Goal: Transaction & Acquisition: Purchase product/service

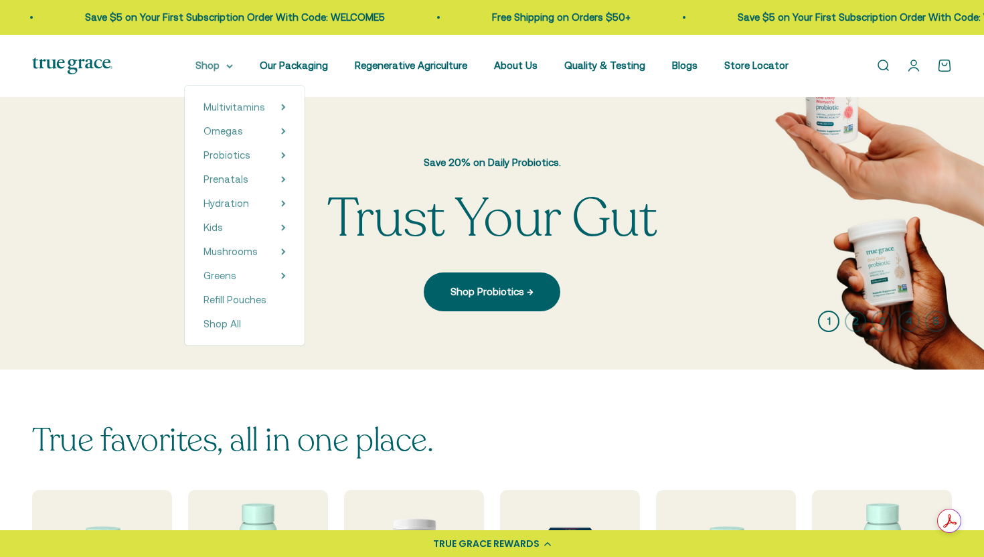
click at [232, 65] on icon at bounding box center [229, 66] width 5 height 3
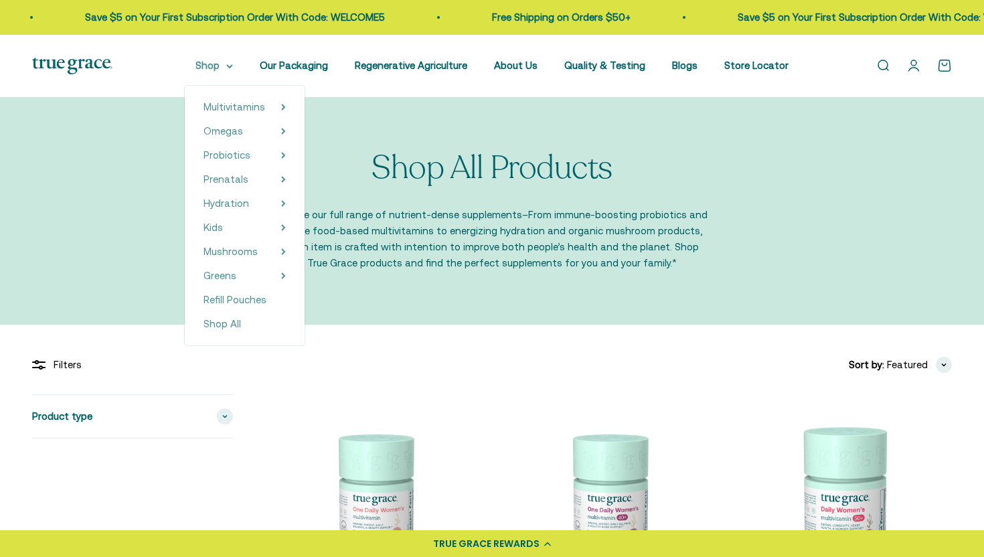
click at [232, 66] on icon at bounding box center [229, 66] width 5 height 3
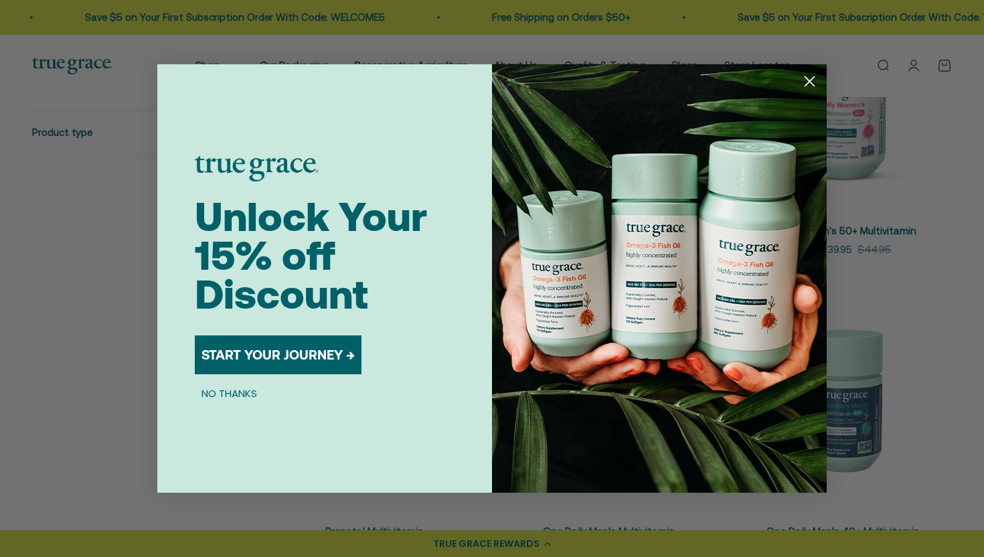
scroll to position [409, 0]
click at [807, 80] on circle "Close dialog" at bounding box center [810, 81] width 22 height 22
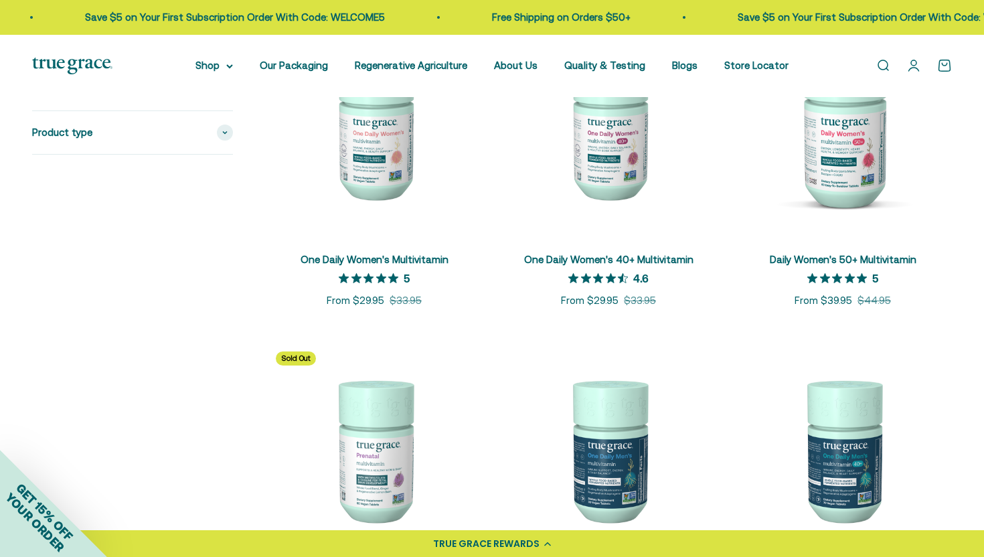
scroll to position [373, 0]
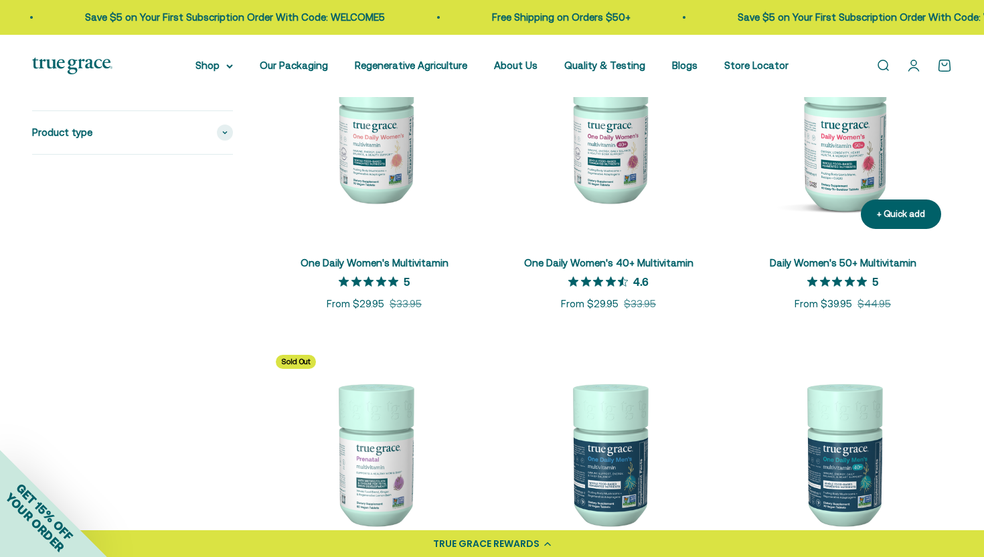
click at [854, 164] on img at bounding box center [843, 130] width 218 height 218
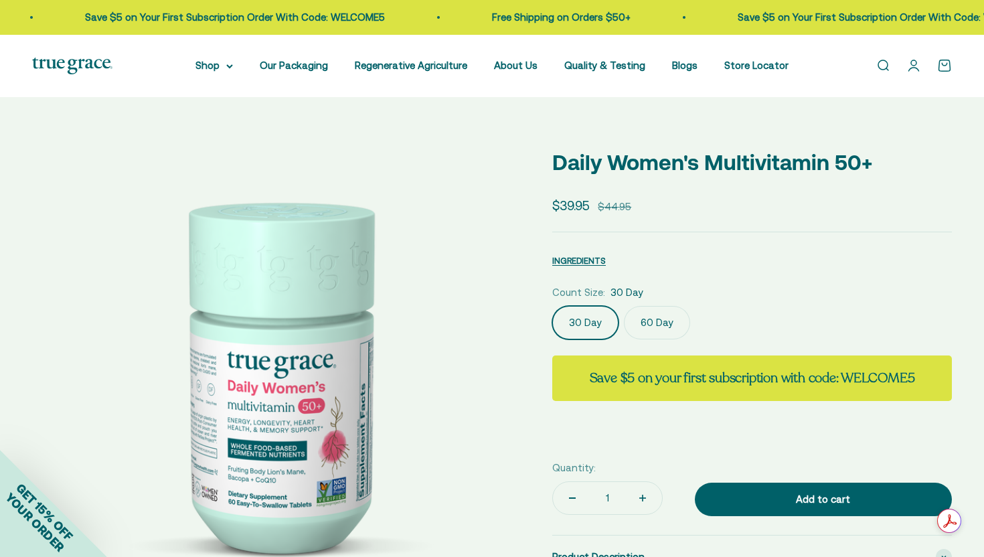
select select "3"
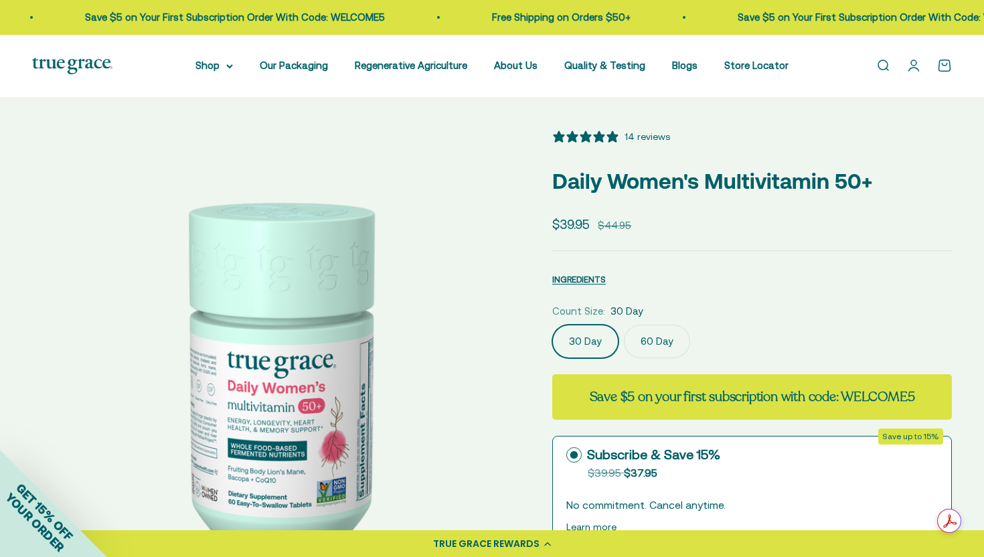
click at [658, 344] on label "60 Day" at bounding box center [657, 341] width 66 height 33
click at [553, 325] on input "60 Day" at bounding box center [552, 324] width 1 height 1
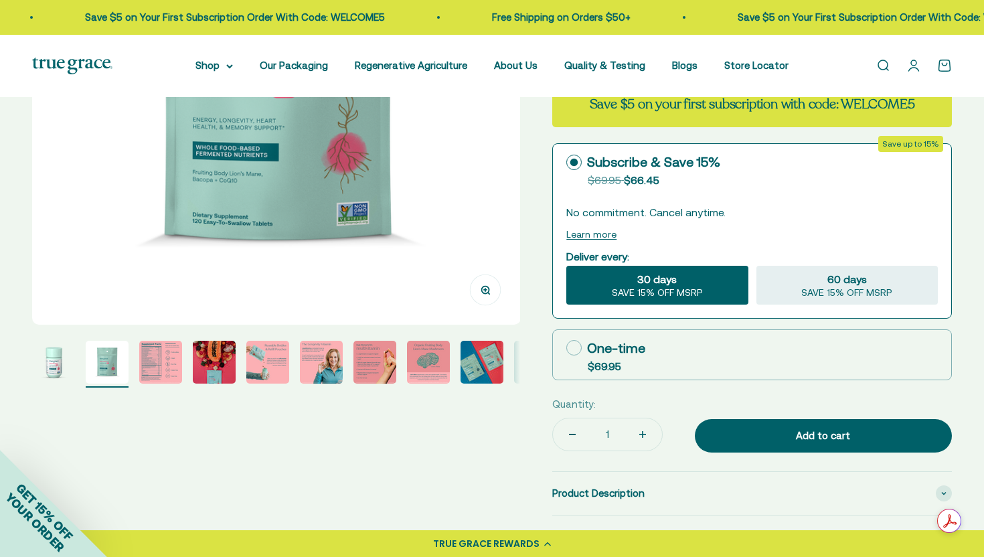
scroll to position [297, 0]
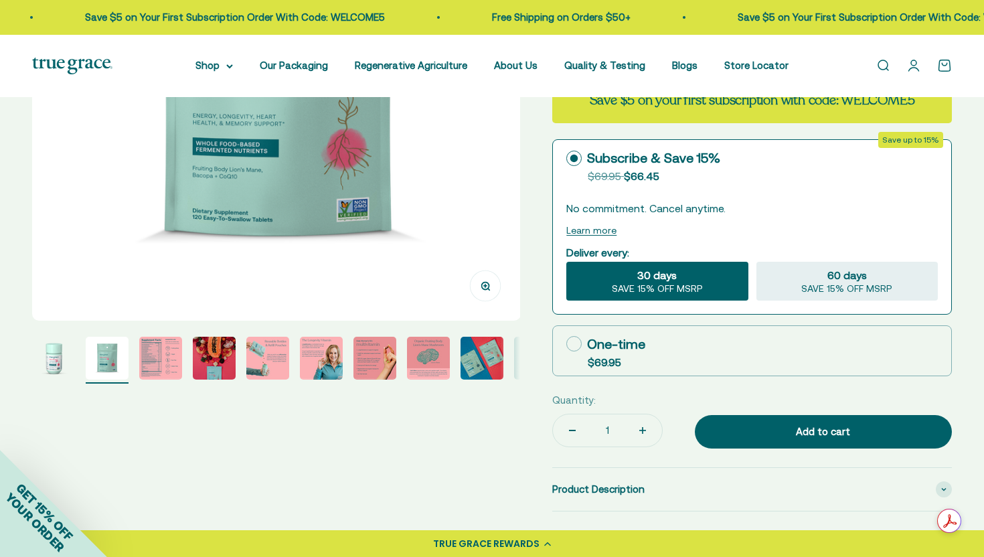
click at [576, 342] on icon at bounding box center [574, 343] width 15 height 15
click at [567, 344] on input "One-time $69.95" at bounding box center [566, 344] width 1 height 1
radio input "true"
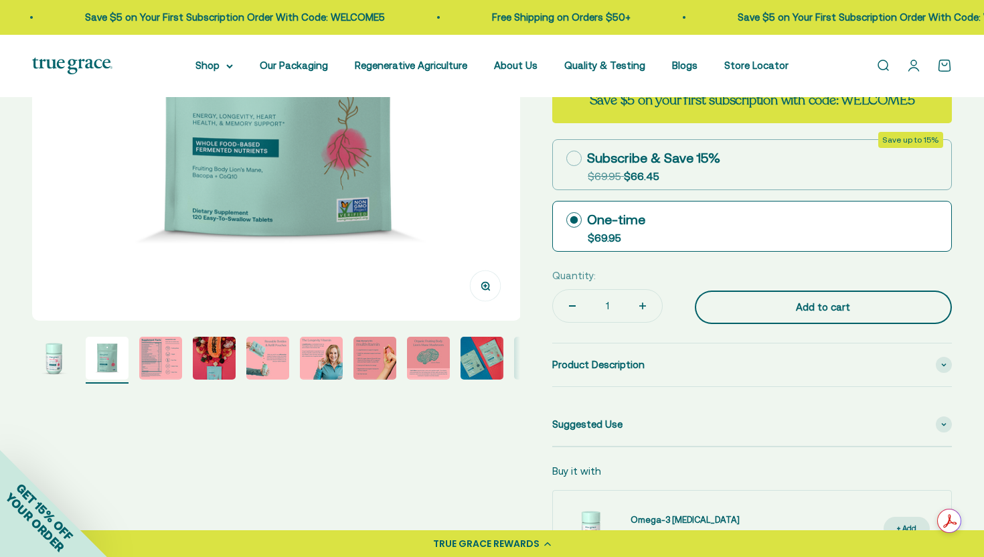
click at [778, 313] on div "Add to cart" at bounding box center [824, 307] width 204 height 16
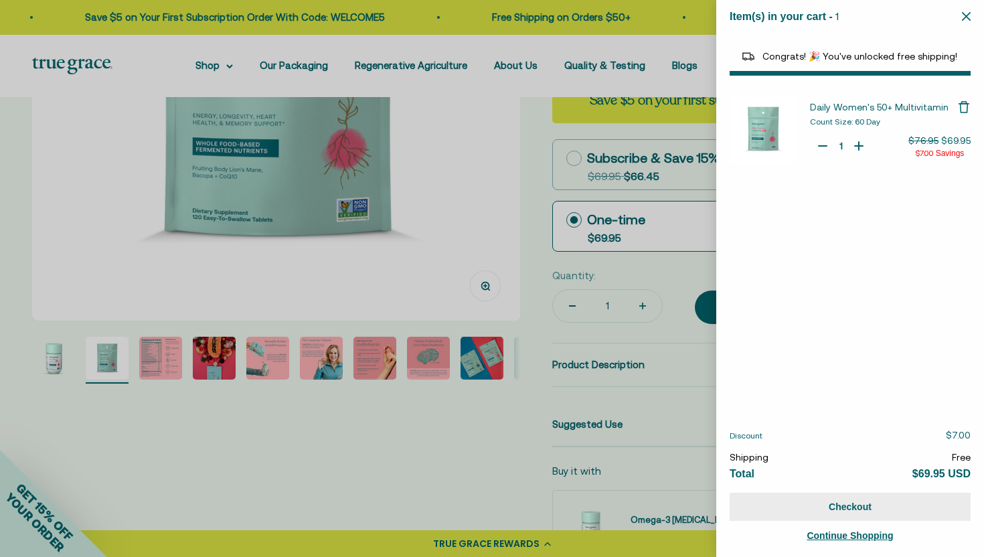
select select "44882812010710"
select select "40055698129088"
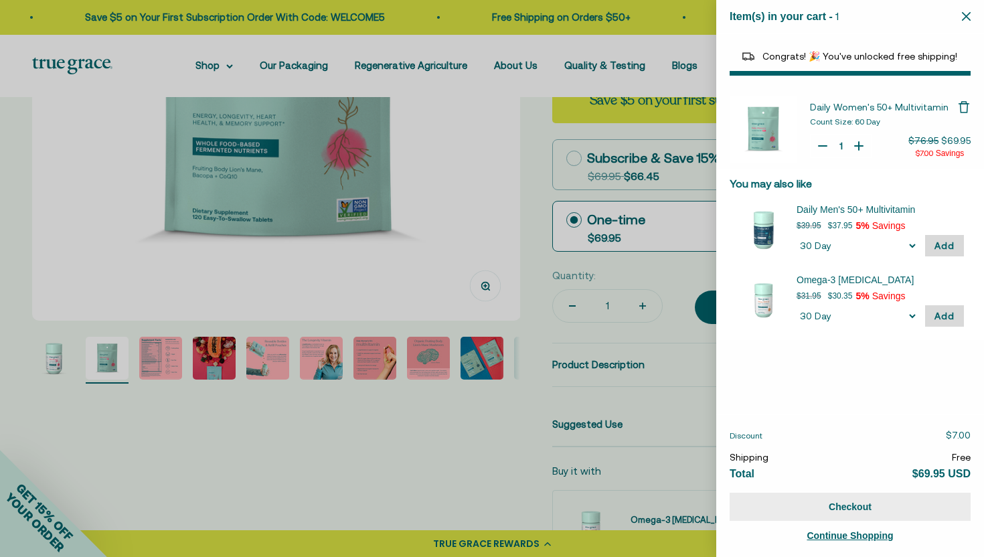
click at [834, 506] on button "Checkout" at bounding box center [850, 507] width 241 height 28
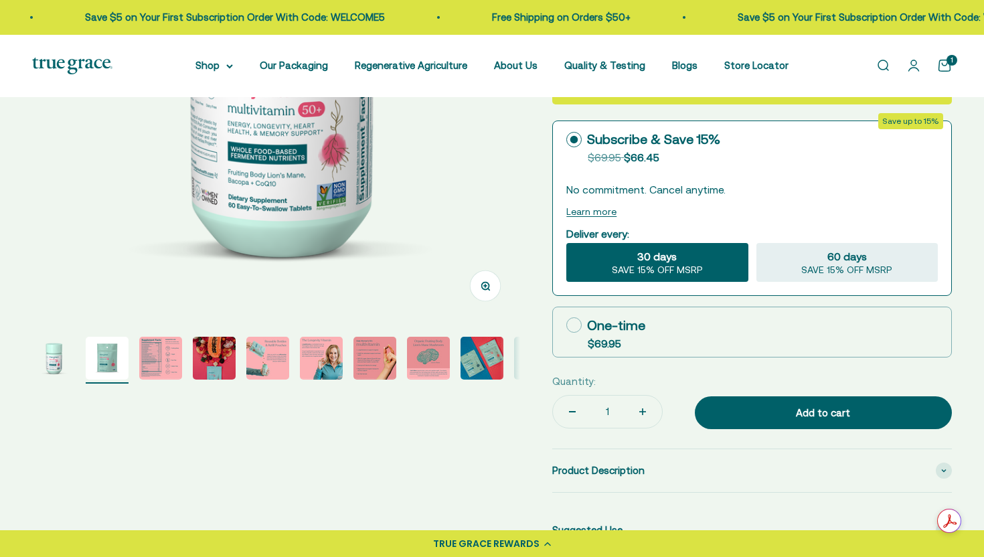
select select "3"
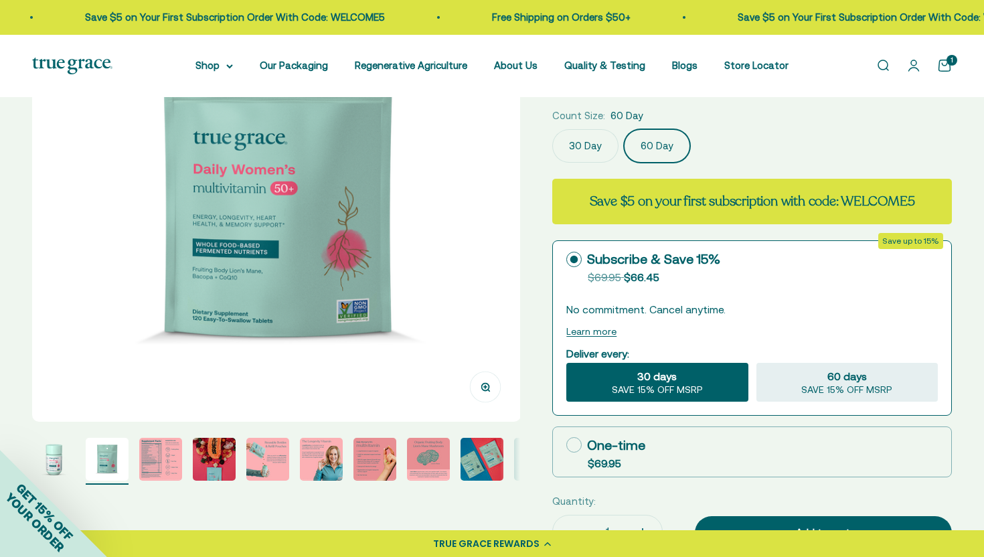
scroll to position [198, 0]
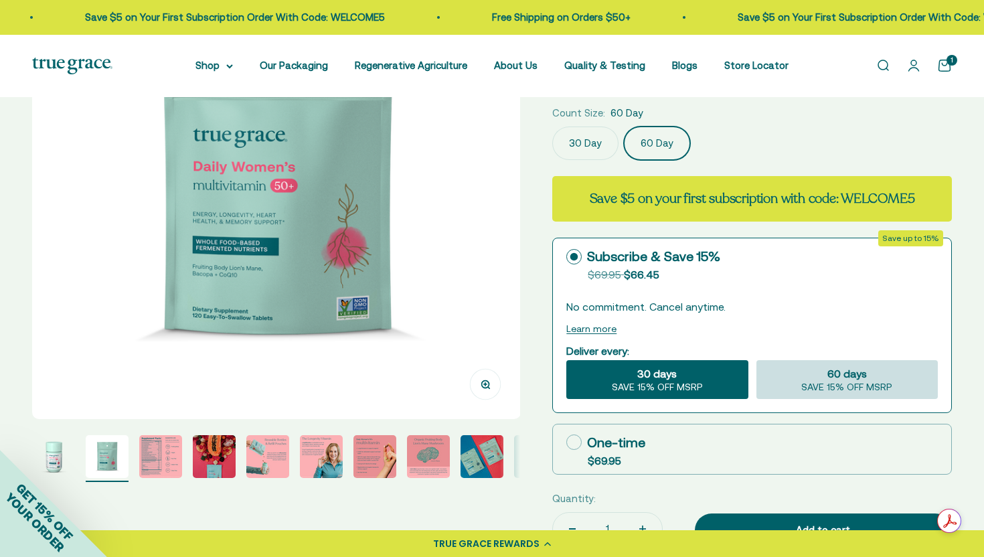
click at [822, 376] on div "60 days SAVE 15% OFF MSRP" at bounding box center [847, 379] width 181 height 39
click at [757, 360] on input "60 days SAVE 15% OFF MSRP" at bounding box center [756, 360] width 1 height 1
radio input "true"
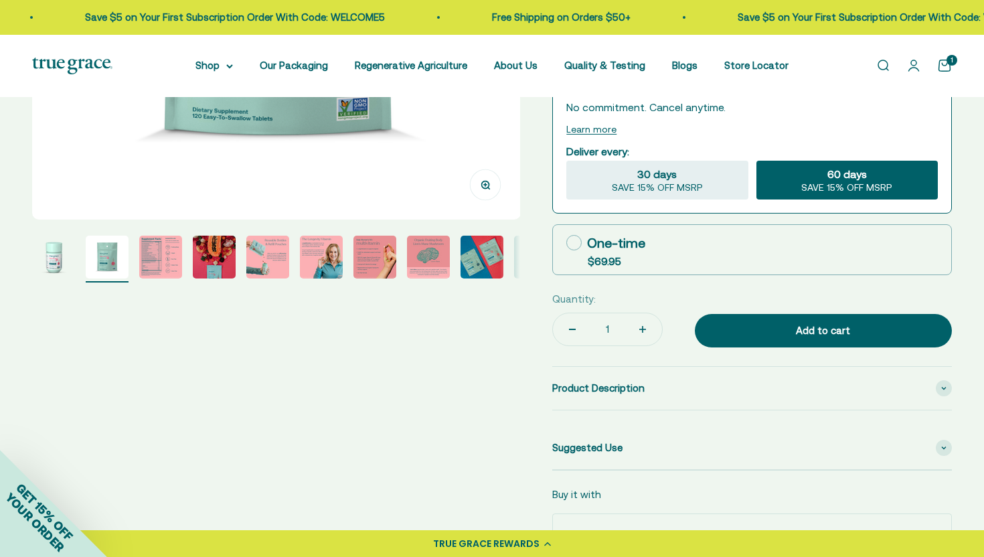
scroll to position [411, 0]
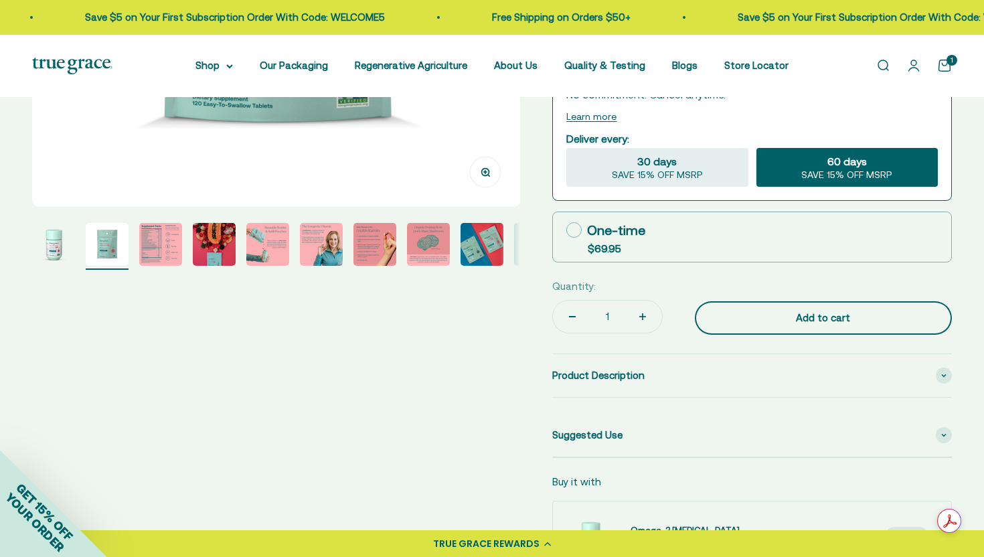
click at [769, 321] on div "Add to cart" at bounding box center [824, 318] width 204 height 16
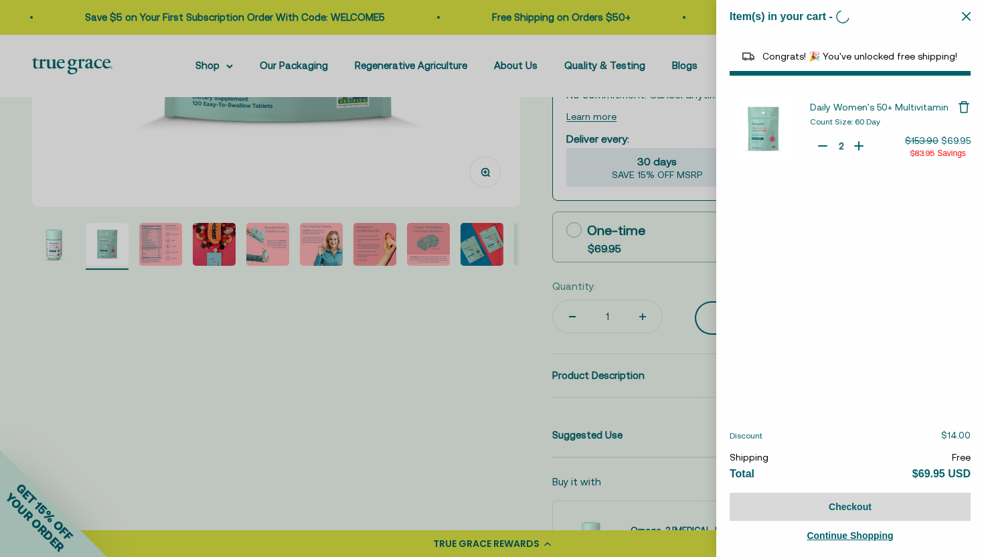
type input "1"
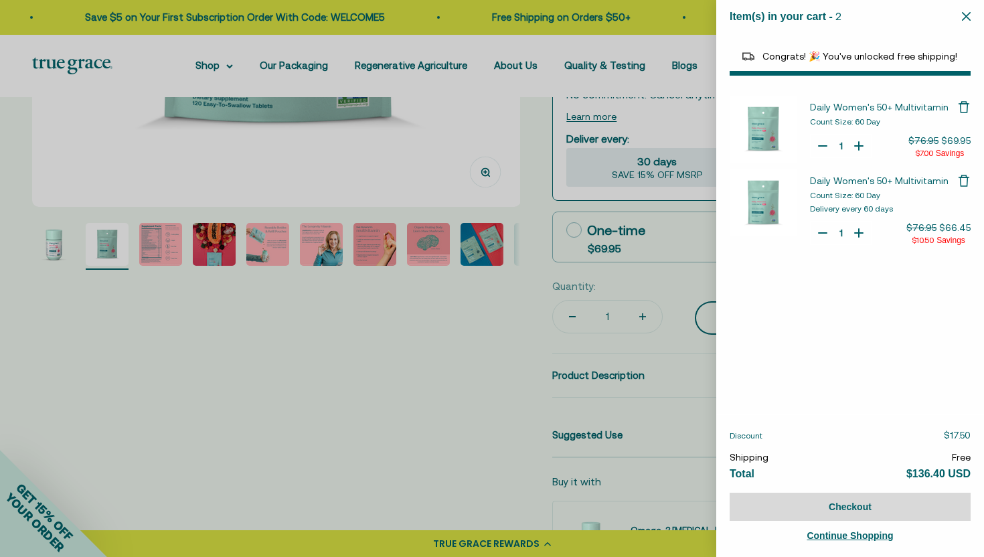
select select "44882812010710"
select select "40055698129088"
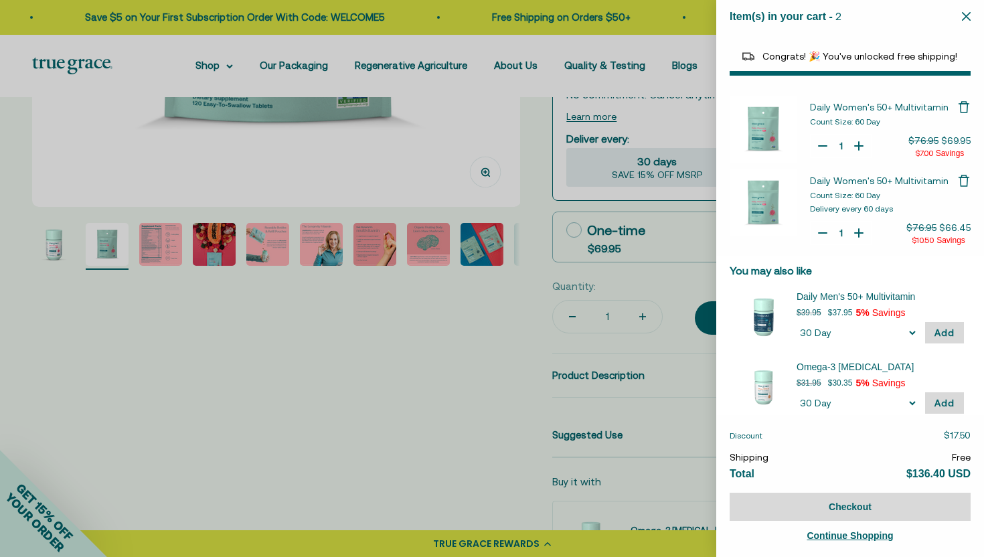
type input "0"
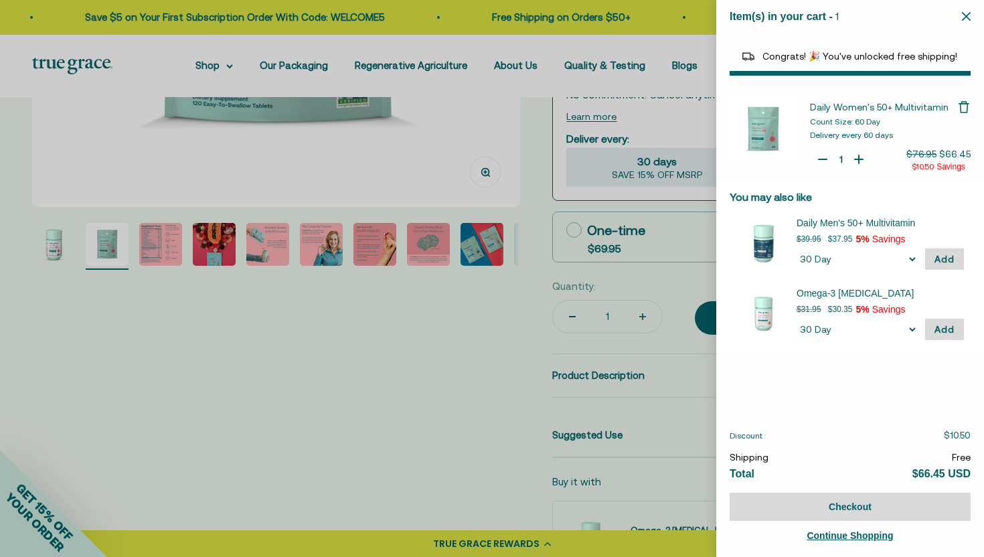
click at [413, 366] on div at bounding box center [492, 278] width 984 height 557
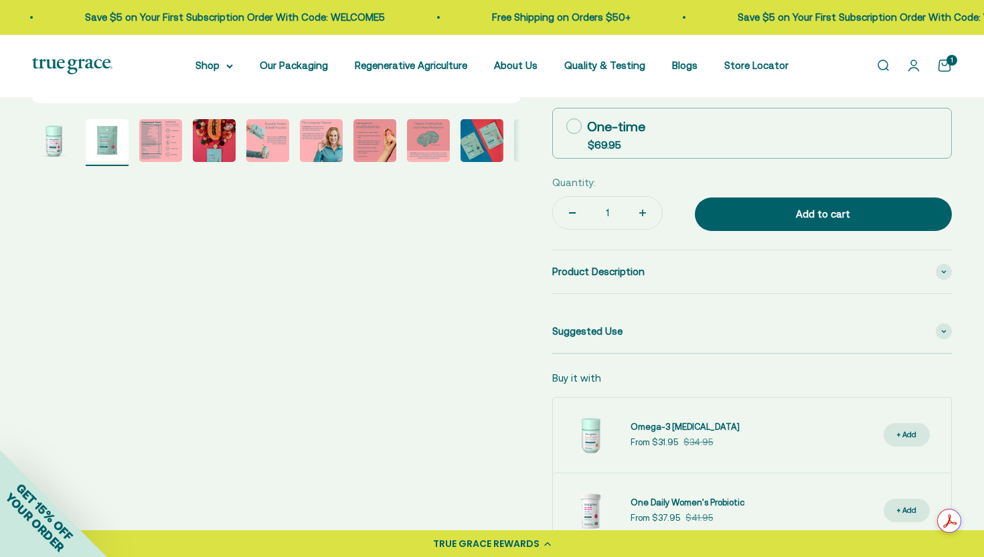
scroll to position [519, 0]
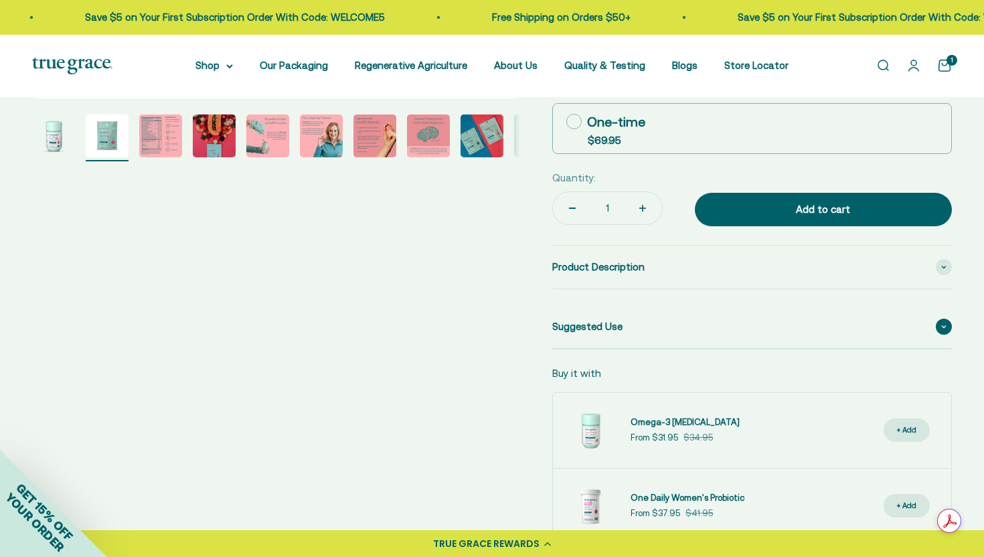
click at [602, 321] on span "Suggested Use" at bounding box center [588, 327] width 70 height 16
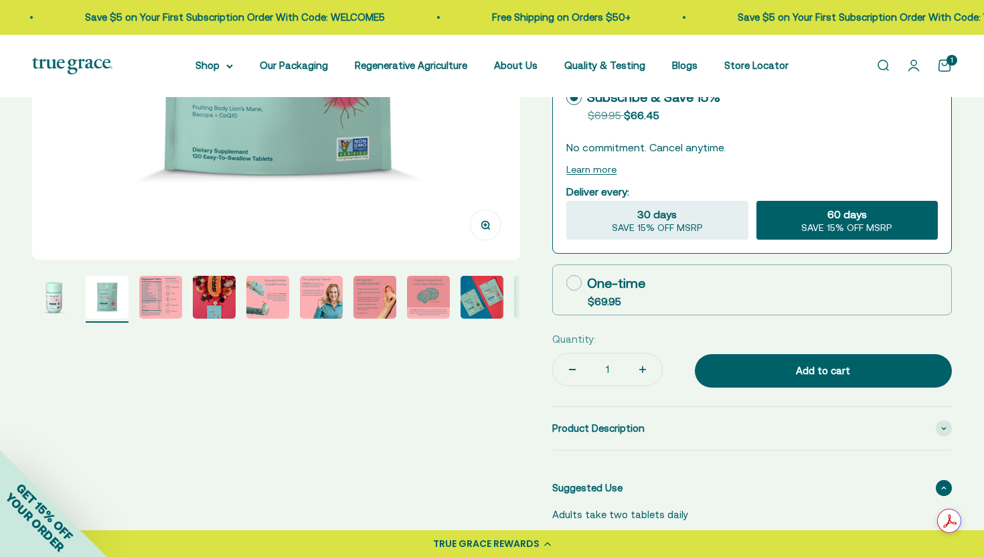
scroll to position [351, 0]
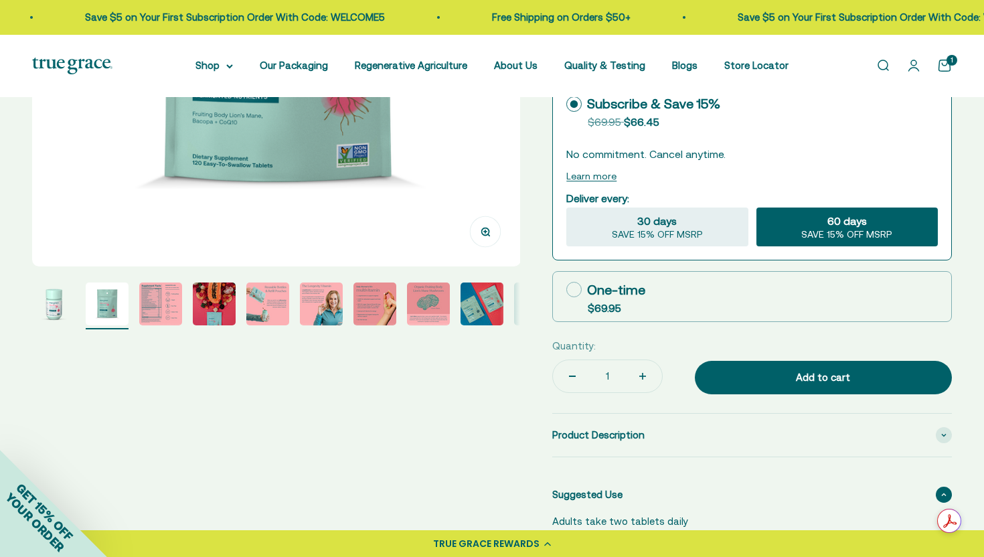
click at [574, 293] on icon at bounding box center [574, 289] width 15 height 15
click at [567, 290] on input "One-time $69.95" at bounding box center [566, 289] width 1 height 1
radio input "true"
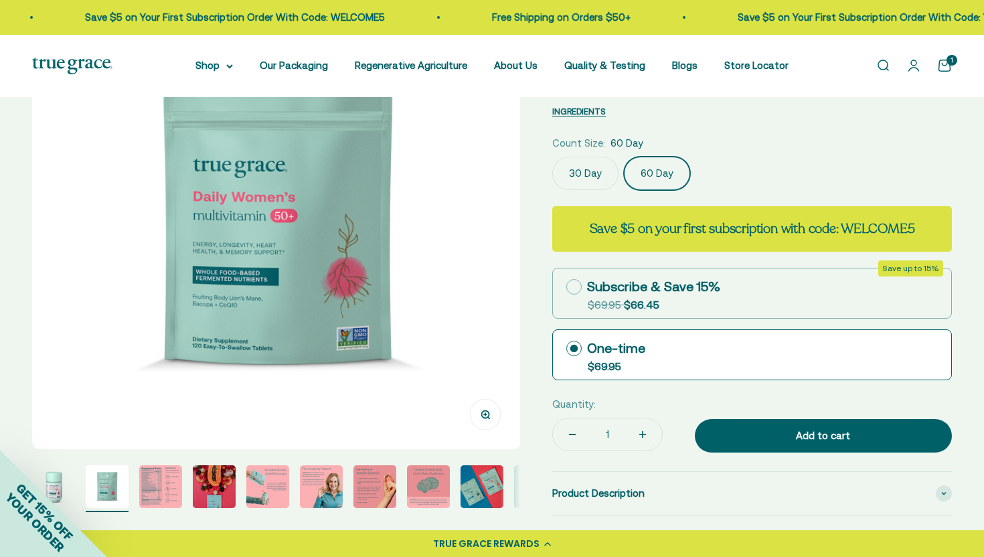
scroll to position [169, 0]
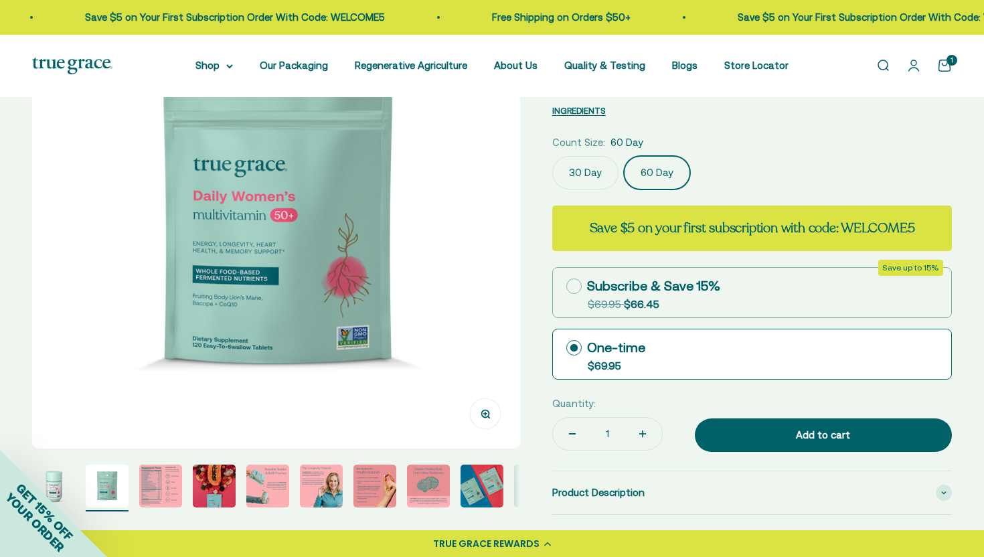
click at [586, 169] on label "30 Day" at bounding box center [586, 172] width 66 height 33
click at [553, 156] on input "30 Day" at bounding box center [552, 155] width 1 height 1
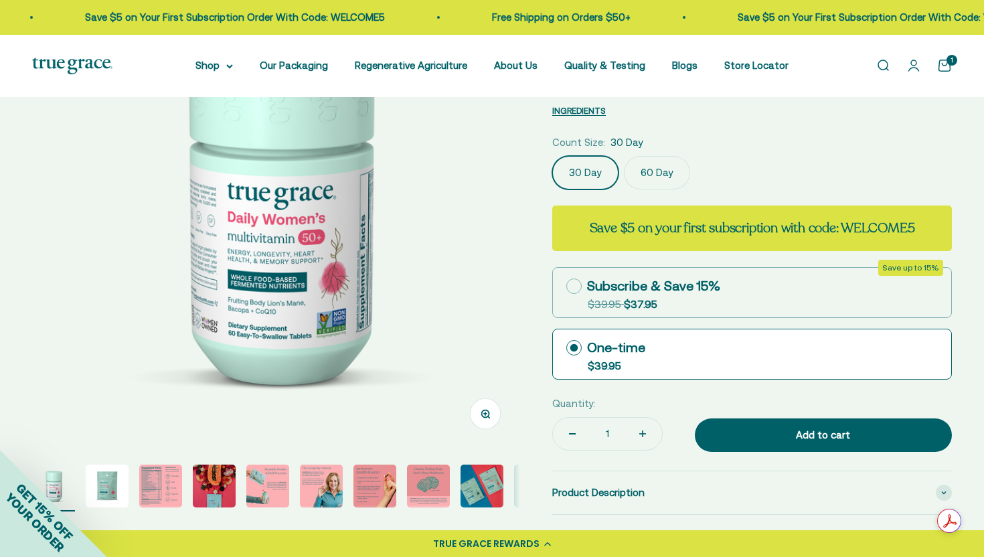
click at [668, 165] on label "60 Day" at bounding box center [657, 172] width 66 height 33
click at [553, 156] on input "60 Day" at bounding box center [552, 155] width 1 height 1
